Goal: Task Accomplishment & Management: Manage account settings

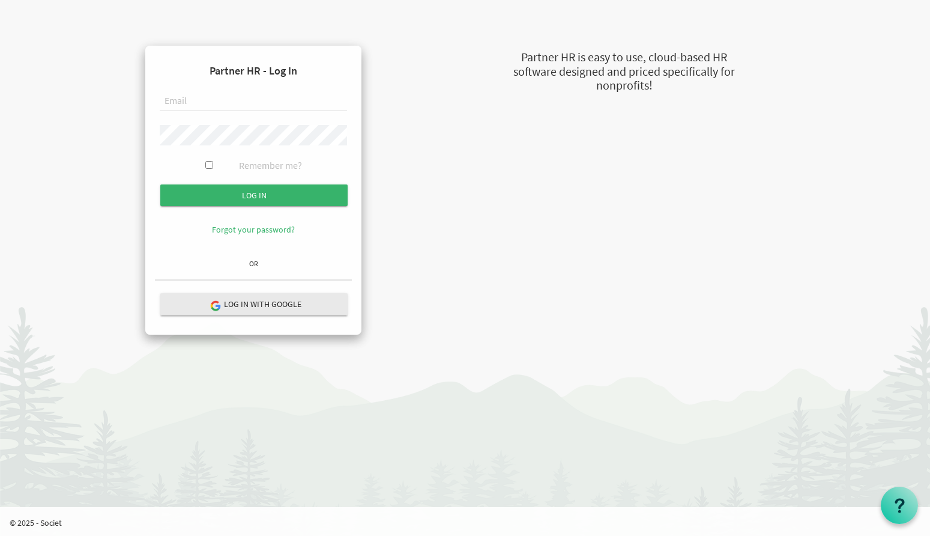
type input "[EMAIL_ADDRESS][DOMAIN_NAME]"
click at [277, 229] on link "Forgot your password?" at bounding box center [253, 229] width 83 height 11
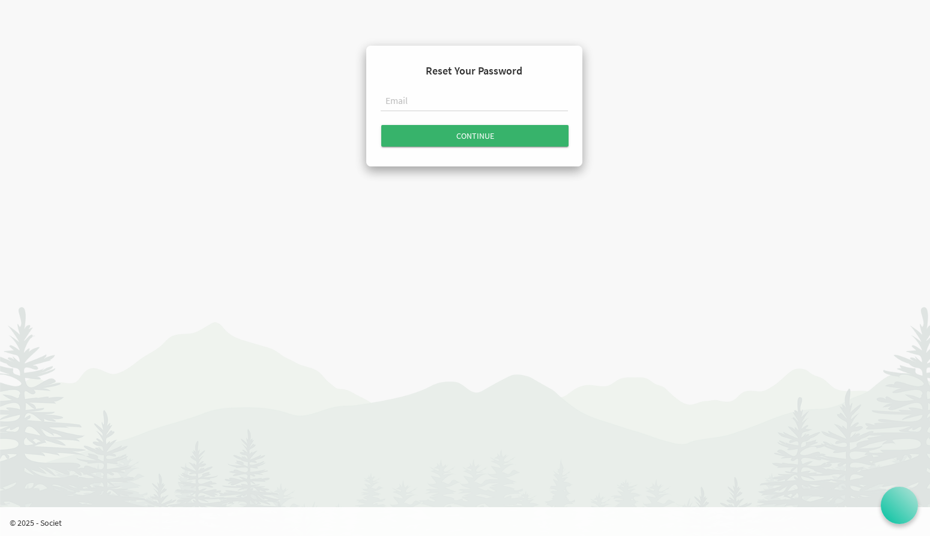
click at [438, 91] on input "text" at bounding box center [474, 101] width 187 height 20
type input "laura@newcircles.ca"
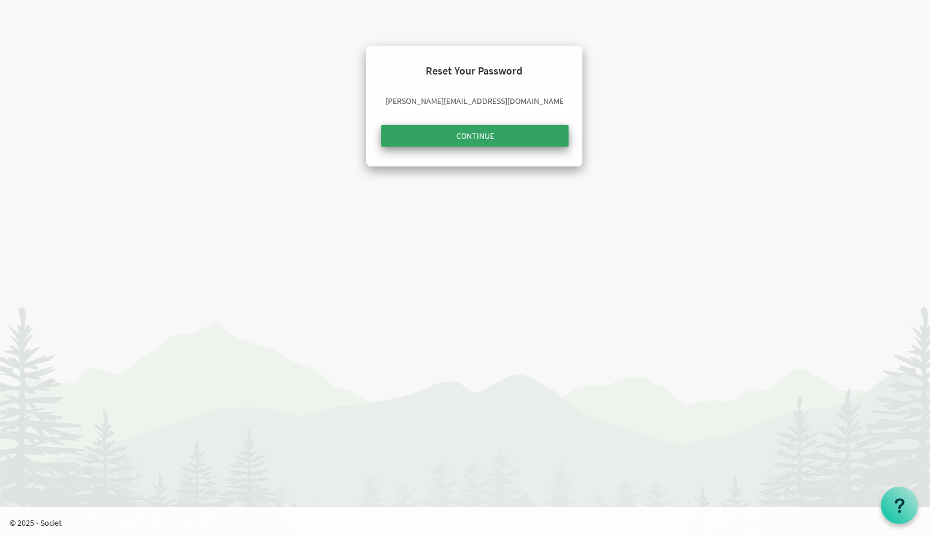
click at [484, 141] on input "Continue" at bounding box center [474, 136] width 187 height 22
